Goal: Navigation & Orientation: Find specific page/section

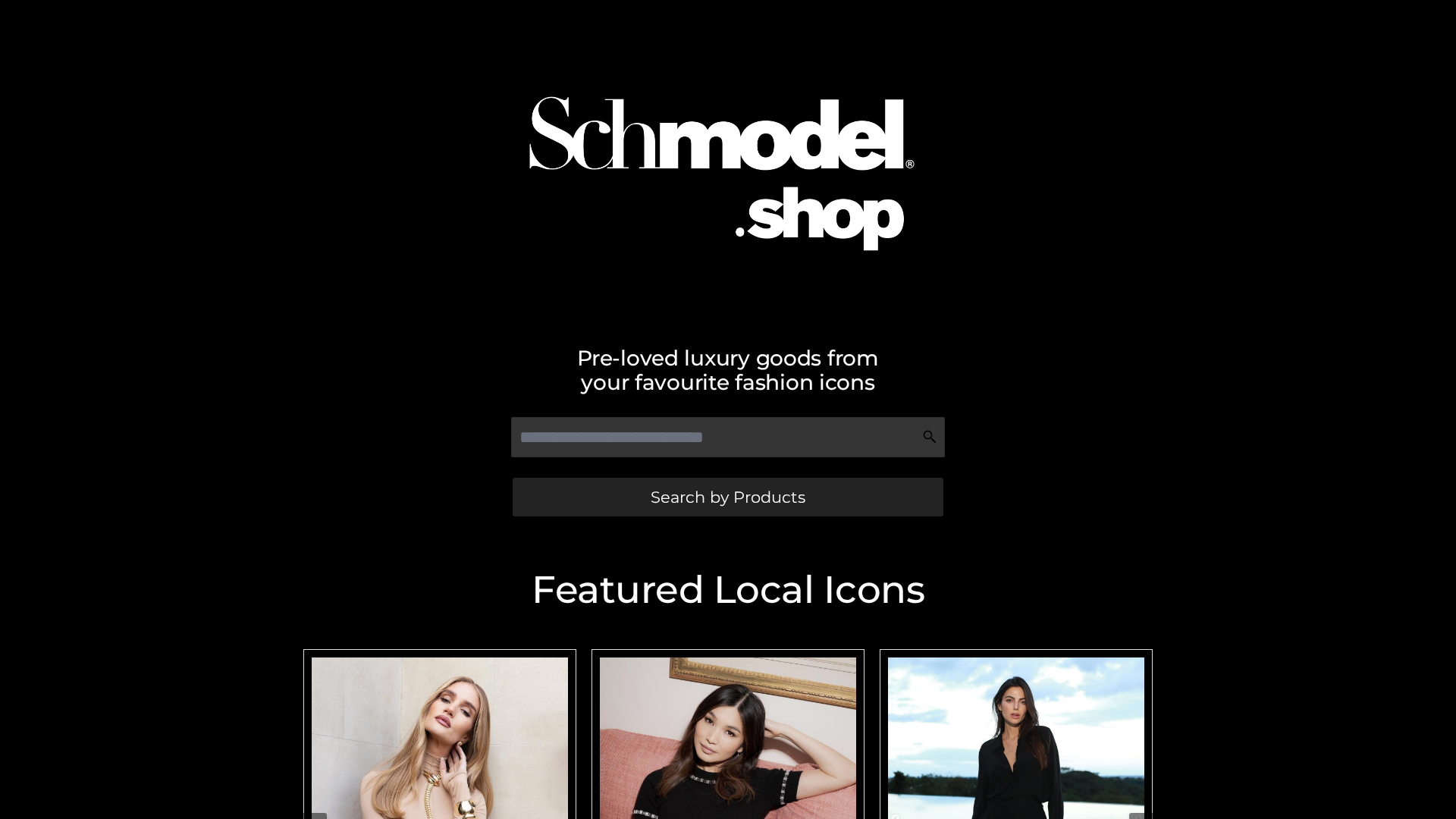
click at [728, 497] on span "Search by Products" at bounding box center [728, 497] width 154 height 16
